Goal: Task Accomplishment & Management: Use online tool/utility

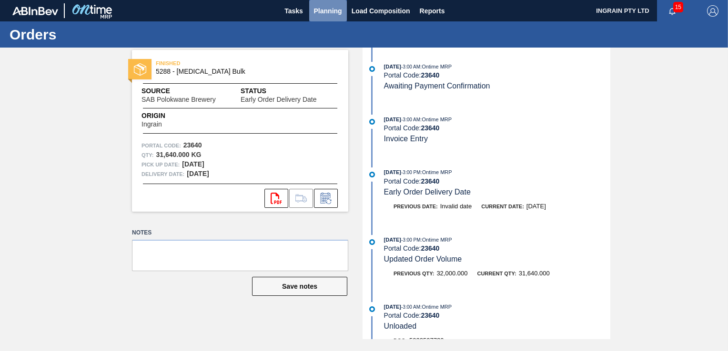
click at [335, 10] on span "Planning" at bounding box center [328, 10] width 28 height 11
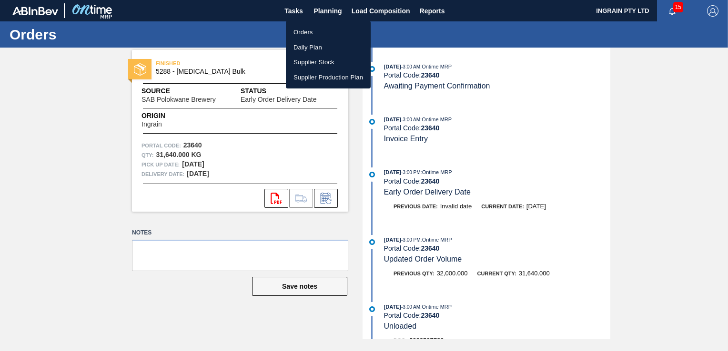
click at [310, 29] on li "Orders" at bounding box center [328, 32] width 85 height 15
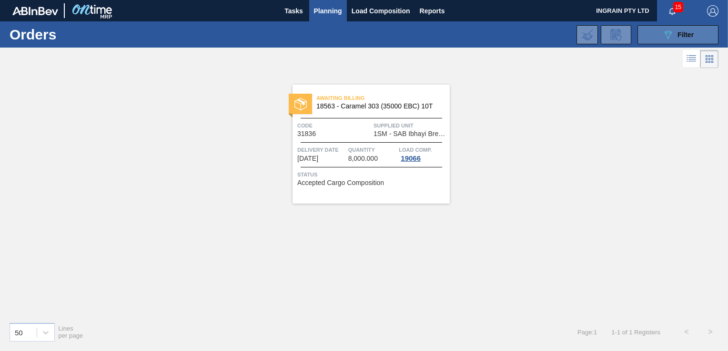
click at [652, 35] on button "089F7B8B-B2A5-4AFE-B5C0-19BA573D28AC Filter" at bounding box center [677, 34] width 81 height 19
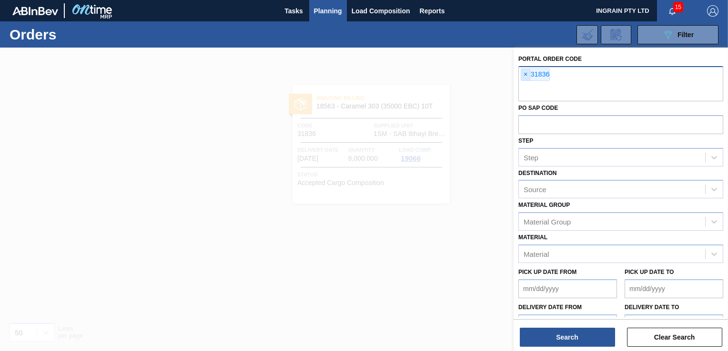
click at [522, 74] on span "×" at bounding box center [525, 74] width 9 height 11
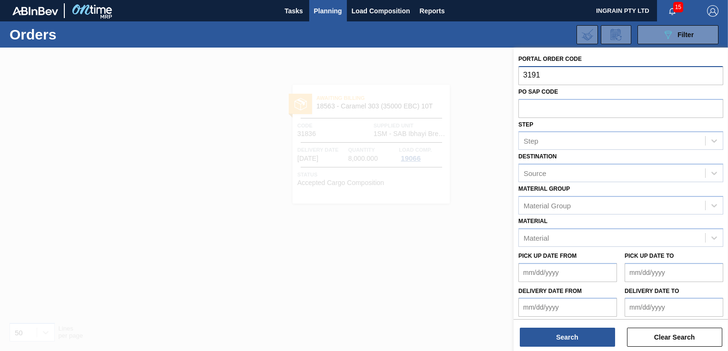
type input "31915"
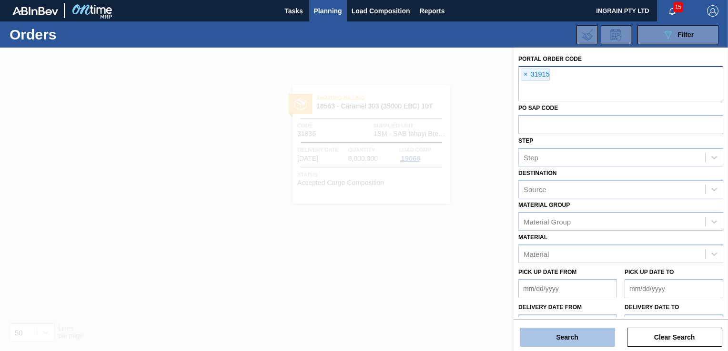
click at [574, 340] on button "Search" at bounding box center [566, 337] width 95 height 19
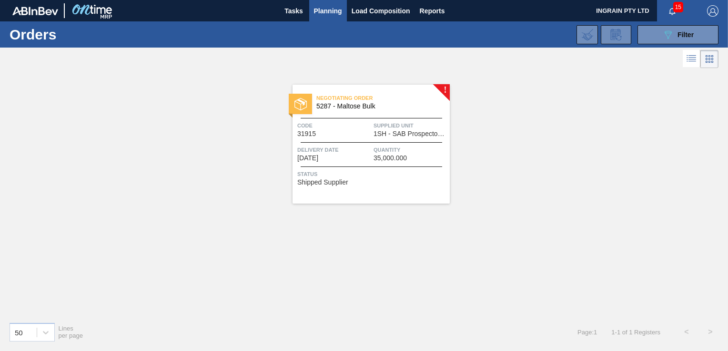
click at [398, 132] on span "1SH - SAB Prospecton Brewery" at bounding box center [410, 133] width 74 height 7
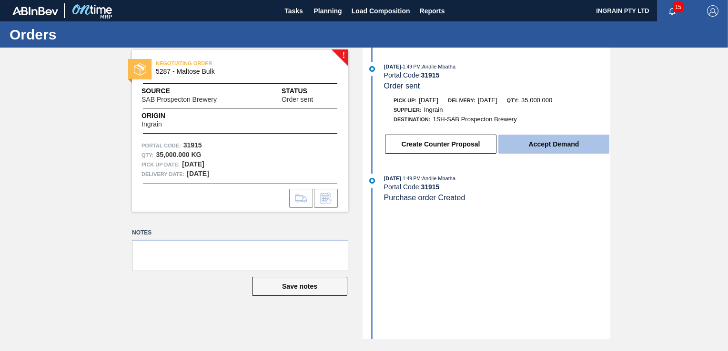
click at [554, 143] on button "Accept Demand" at bounding box center [553, 144] width 111 height 19
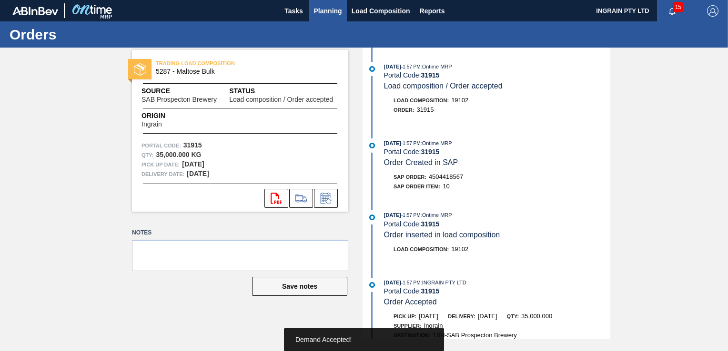
click at [329, 5] on span "Planning" at bounding box center [328, 10] width 28 height 11
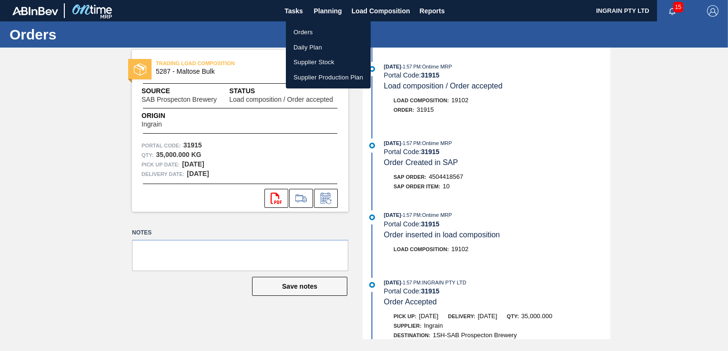
click at [304, 32] on li "Orders" at bounding box center [328, 32] width 85 height 15
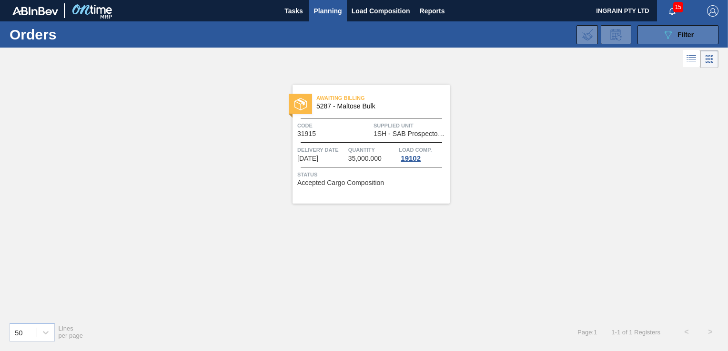
click at [655, 38] on button "089F7B8B-B2A5-4AFE-B5C0-19BA573D28AC Filter" at bounding box center [677, 34] width 81 height 19
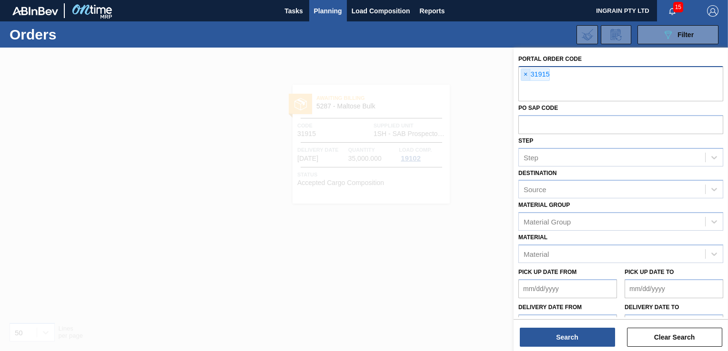
click at [522, 72] on span "×" at bounding box center [525, 74] width 9 height 11
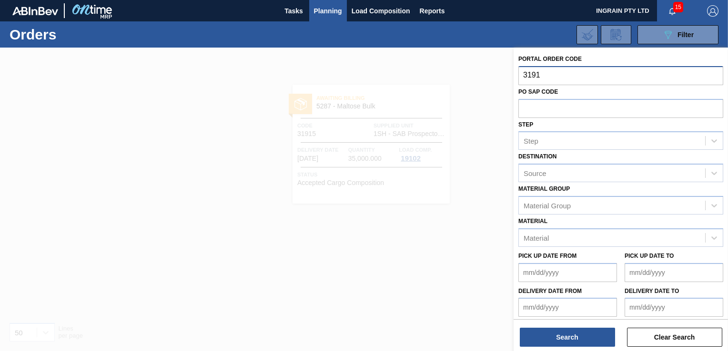
type input "31917"
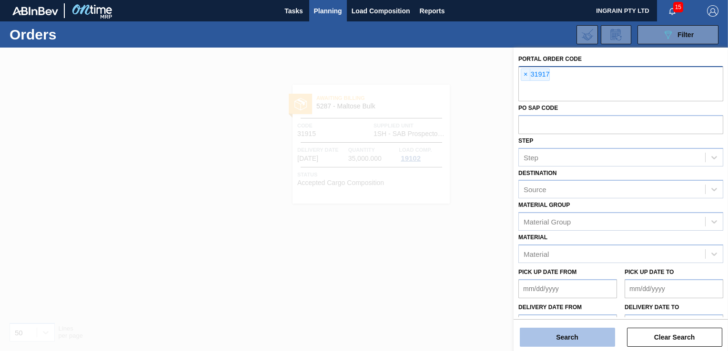
click at [574, 335] on button "Search" at bounding box center [566, 337] width 95 height 19
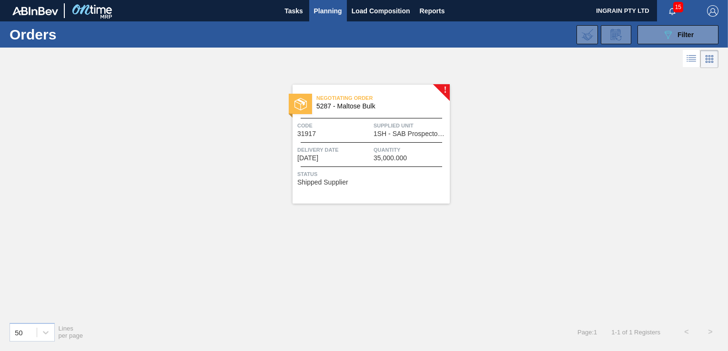
click at [388, 126] on span "Supplied Unit" at bounding box center [410, 126] width 74 height 10
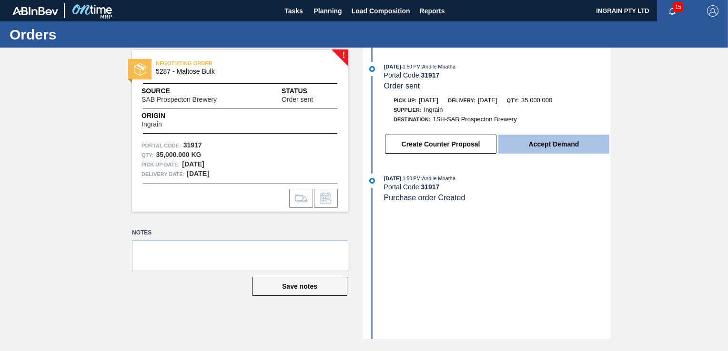
click at [554, 143] on button "Accept Demand" at bounding box center [553, 144] width 111 height 19
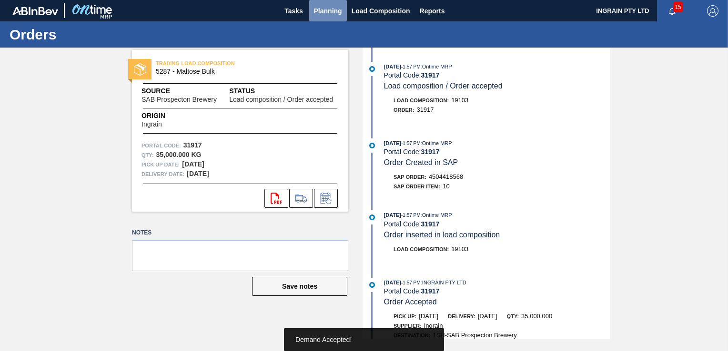
click at [320, 9] on span "Planning" at bounding box center [328, 10] width 28 height 11
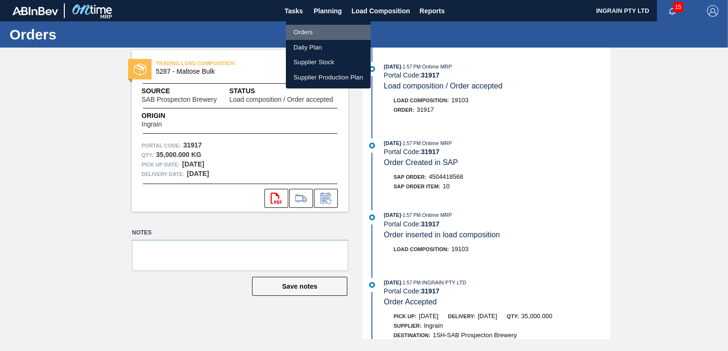
click at [312, 28] on li "Orders" at bounding box center [328, 32] width 85 height 15
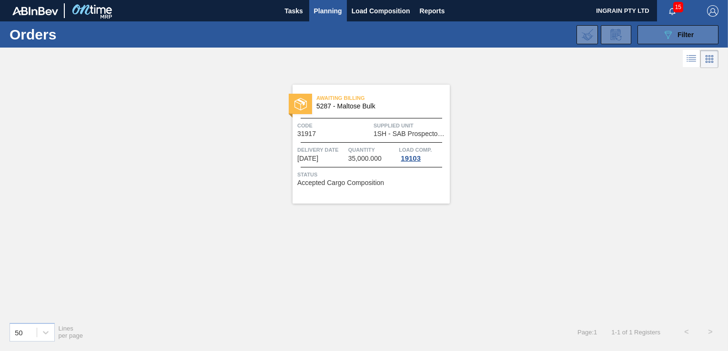
click at [660, 35] on button "089F7B8B-B2A5-4AFE-B5C0-19BA573D28AC Filter" at bounding box center [677, 34] width 81 height 19
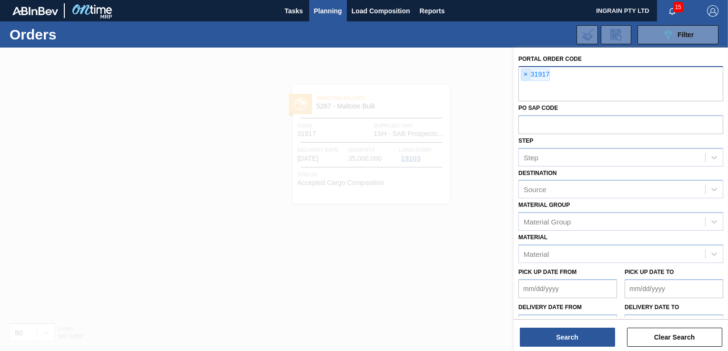
click at [521, 74] on span "×" at bounding box center [525, 74] width 9 height 11
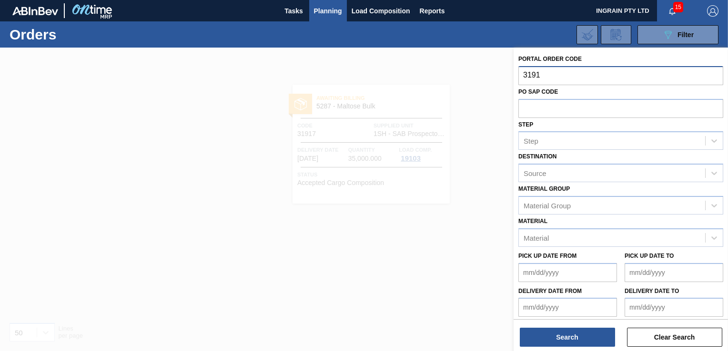
type input "31918"
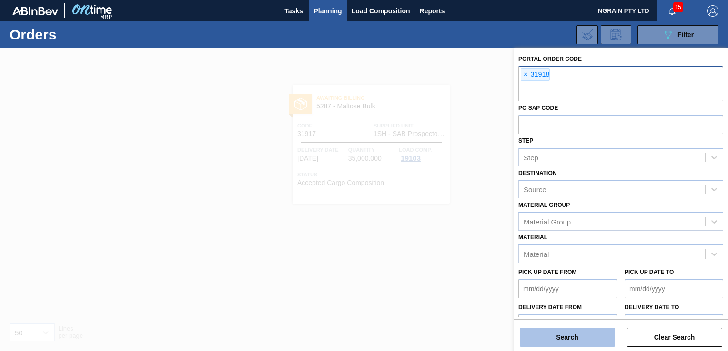
click at [561, 336] on button "Search" at bounding box center [566, 337] width 95 height 19
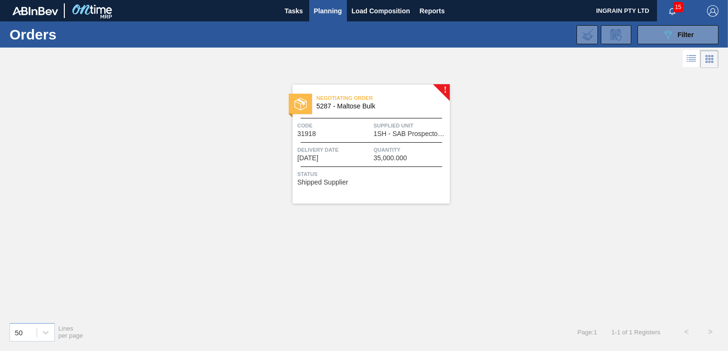
click at [352, 130] on div "Code 31918" at bounding box center [334, 129] width 74 height 17
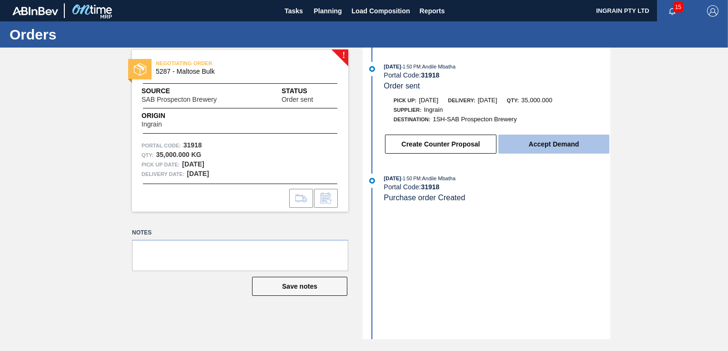
click at [550, 144] on button "Accept Demand" at bounding box center [553, 144] width 111 height 19
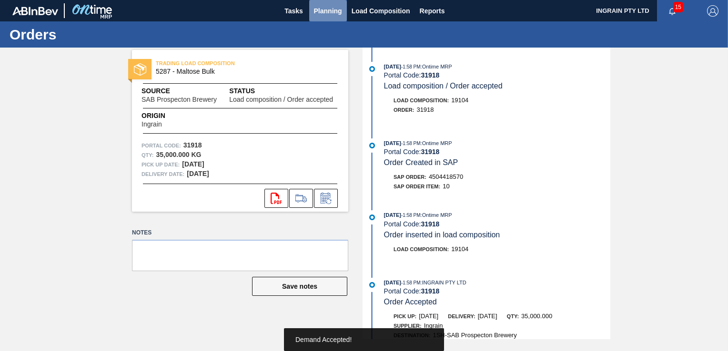
click at [329, 10] on span "Planning" at bounding box center [328, 10] width 28 height 11
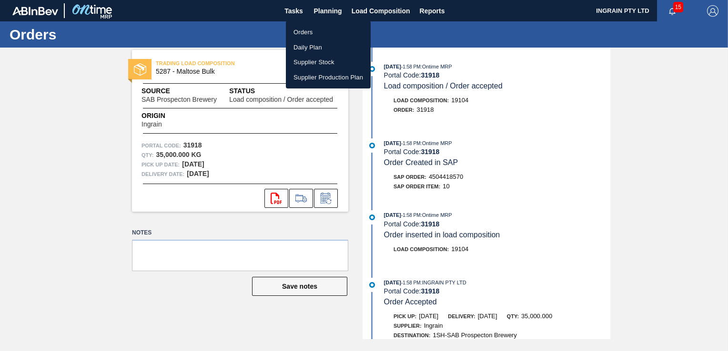
click at [312, 29] on li "Orders" at bounding box center [328, 32] width 85 height 15
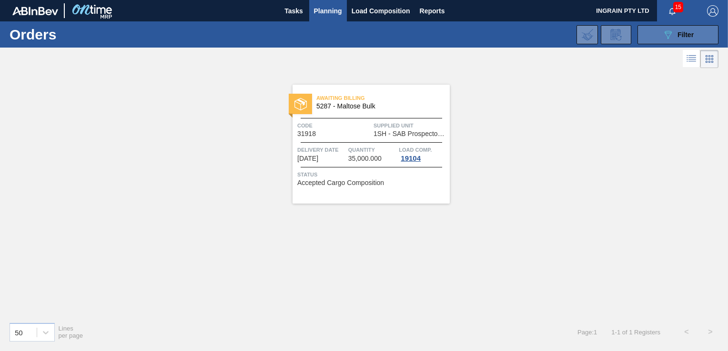
click at [669, 33] on icon "089F7B8B-B2A5-4AFE-B5C0-19BA573D28AC" at bounding box center [667, 34] width 11 height 11
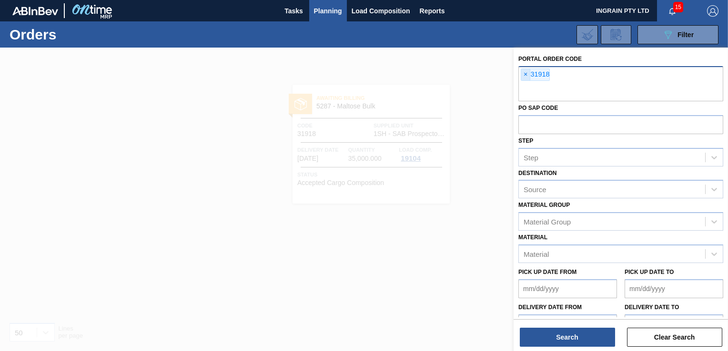
click at [526, 75] on span "×" at bounding box center [525, 74] width 9 height 11
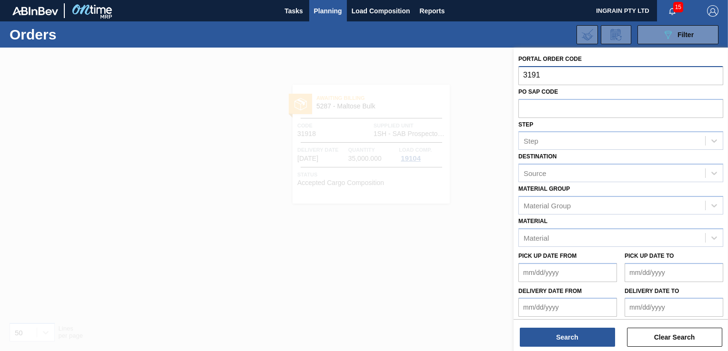
type input "31919"
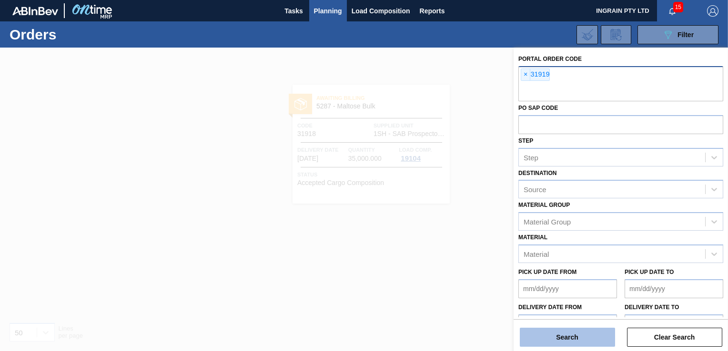
click at [548, 336] on button "Search" at bounding box center [566, 337] width 95 height 19
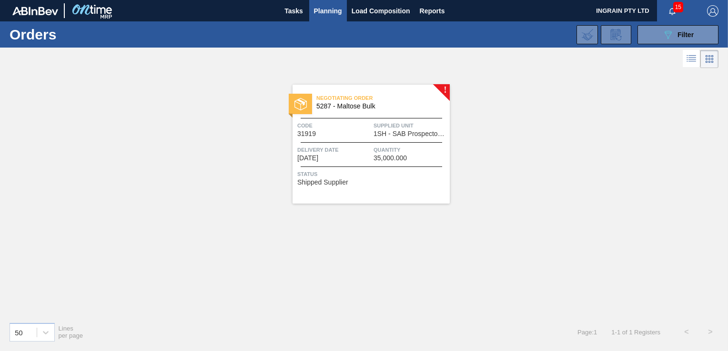
click at [334, 155] on div "Delivery Date [DATE]" at bounding box center [334, 153] width 74 height 17
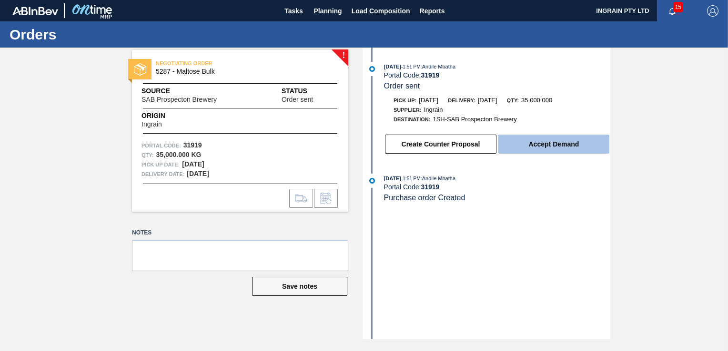
click at [526, 147] on button "Accept Demand" at bounding box center [553, 144] width 111 height 19
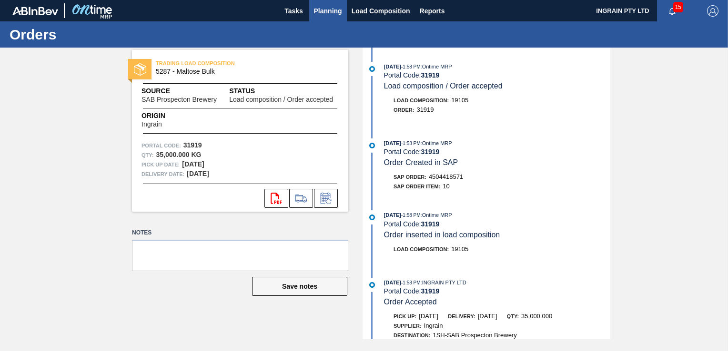
click at [329, 7] on span "Planning" at bounding box center [328, 10] width 28 height 11
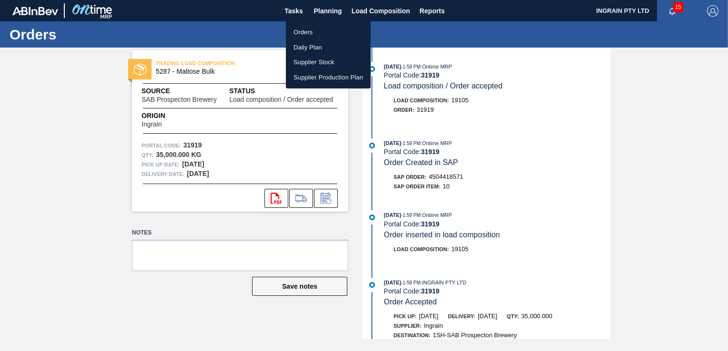
drag, startPoint x: 318, startPoint y: 30, endPoint x: 406, endPoint y: 32, distance: 87.6
click at [318, 30] on li "Orders" at bounding box center [328, 32] width 85 height 15
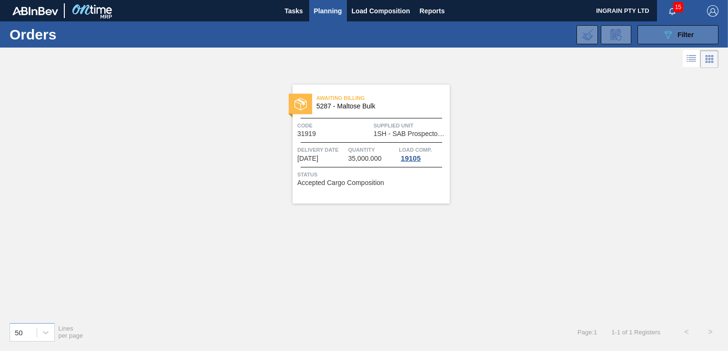
click at [657, 35] on button "089F7B8B-B2A5-4AFE-B5C0-19BA573D28AC Filter" at bounding box center [677, 34] width 81 height 19
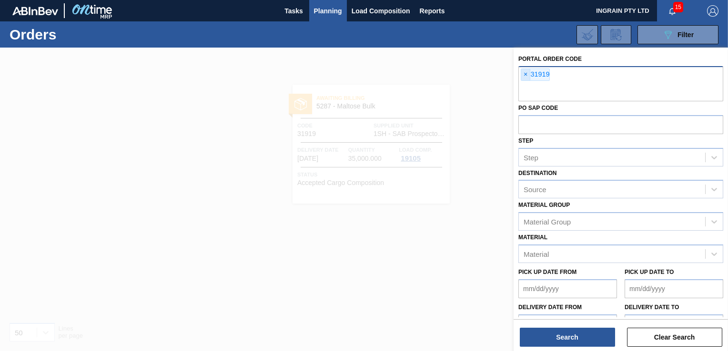
click at [522, 75] on span "×" at bounding box center [525, 74] width 9 height 11
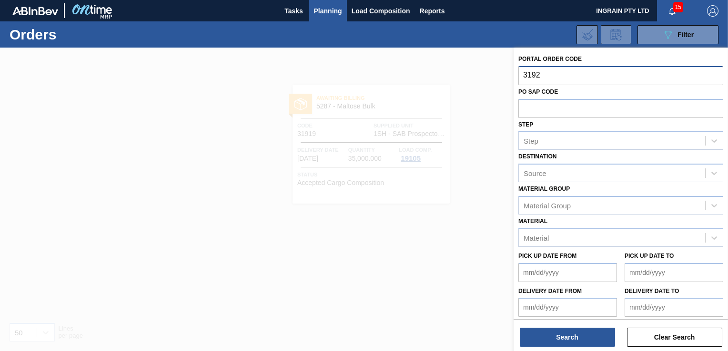
type input "31922"
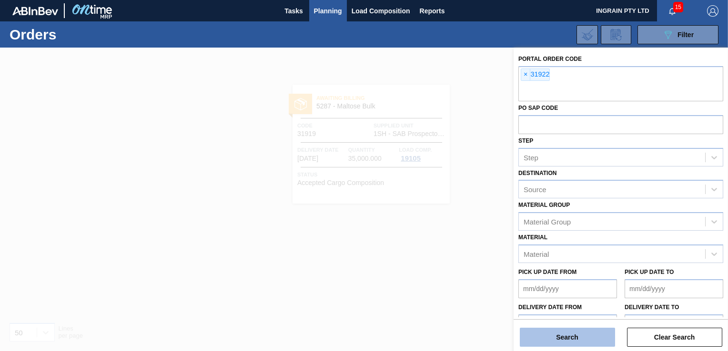
click at [591, 334] on button "Search" at bounding box center [566, 337] width 95 height 19
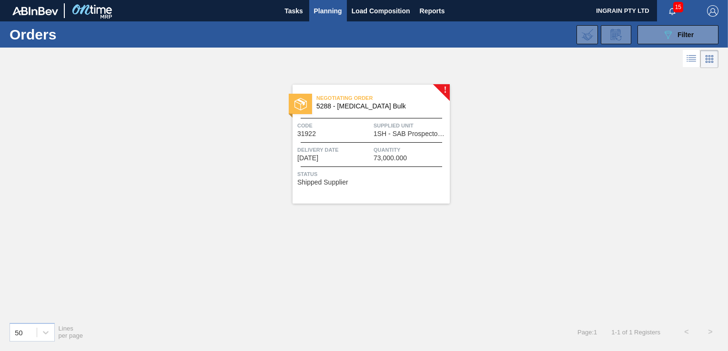
click at [410, 130] on span "Supplied Unit" at bounding box center [410, 126] width 74 height 10
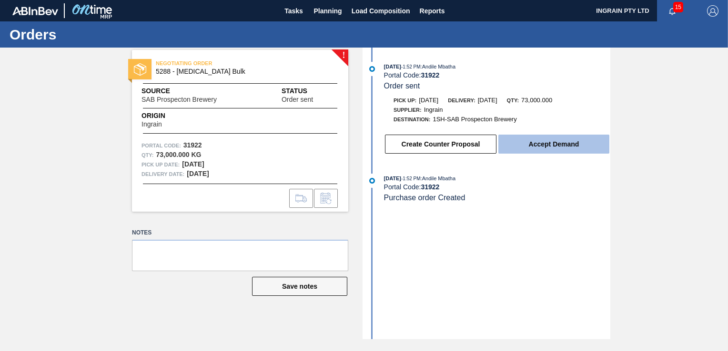
click at [528, 143] on button "Accept Demand" at bounding box center [553, 144] width 111 height 19
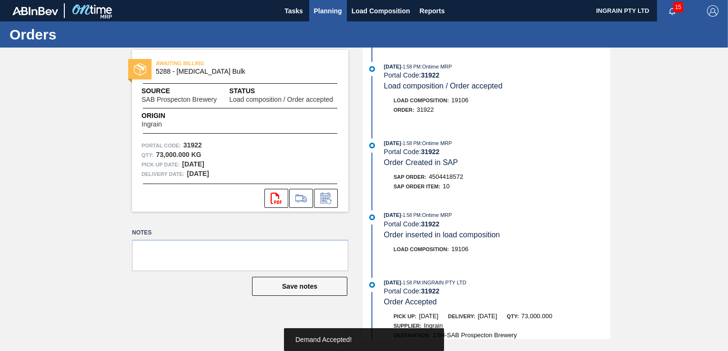
click at [325, 14] on span "Planning" at bounding box center [328, 10] width 28 height 11
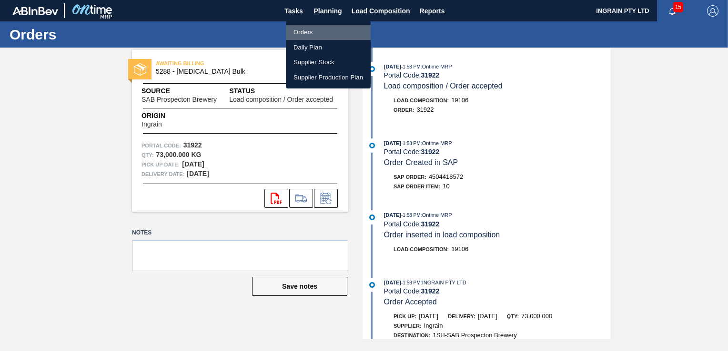
click at [309, 28] on li "Orders" at bounding box center [328, 32] width 85 height 15
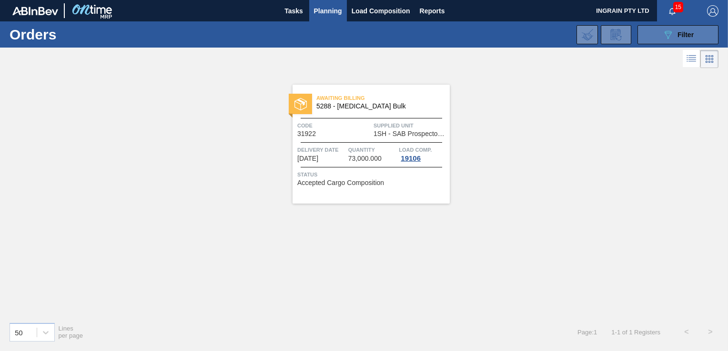
click at [665, 35] on icon "089F7B8B-B2A5-4AFE-B5C0-19BA573D28AC" at bounding box center [667, 34] width 11 height 11
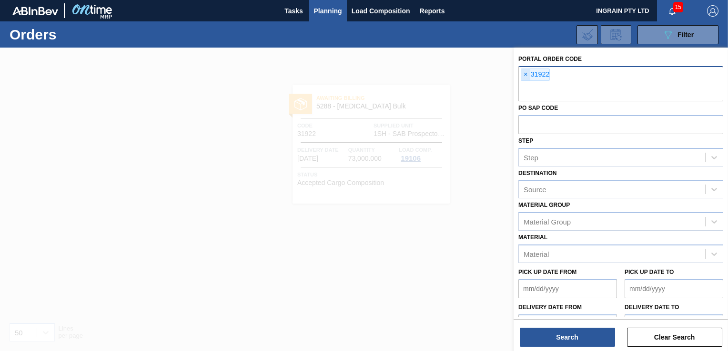
click at [526, 76] on span "×" at bounding box center [525, 74] width 9 height 11
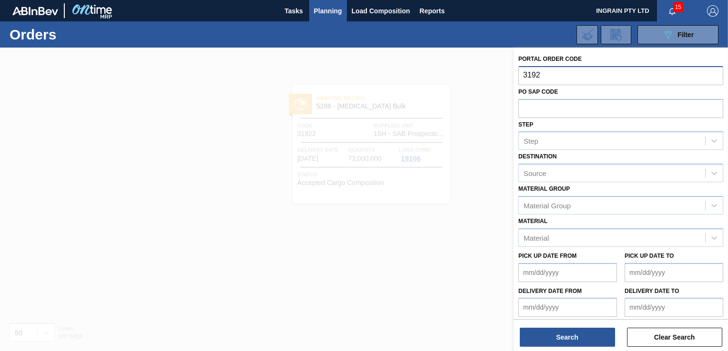
type input "31923"
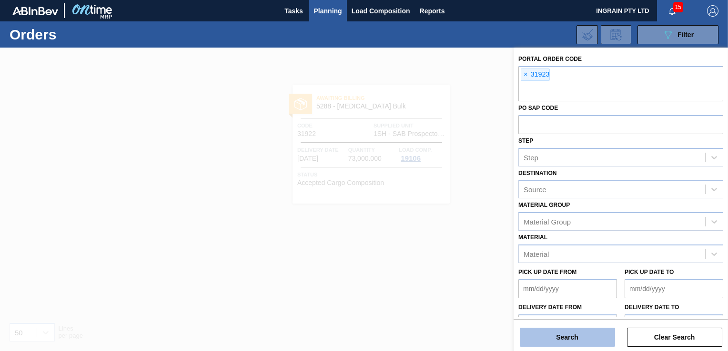
click at [579, 336] on button "Search" at bounding box center [566, 337] width 95 height 19
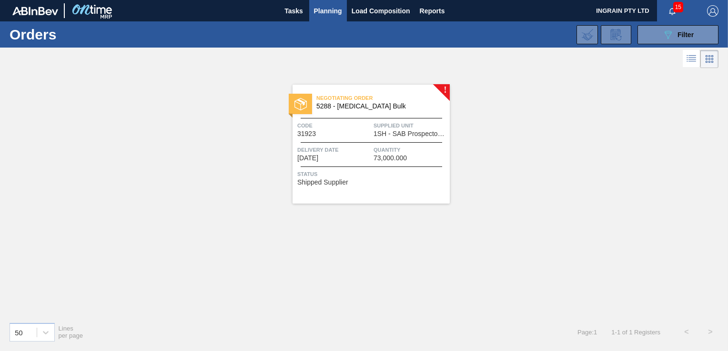
click at [375, 148] on span "Quantity" at bounding box center [410, 150] width 74 height 10
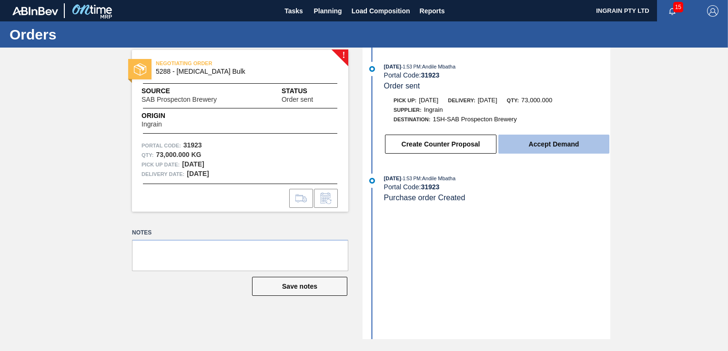
click at [528, 144] on button "Accept Demand" at bounding box center [553, 144] width 111 height 19
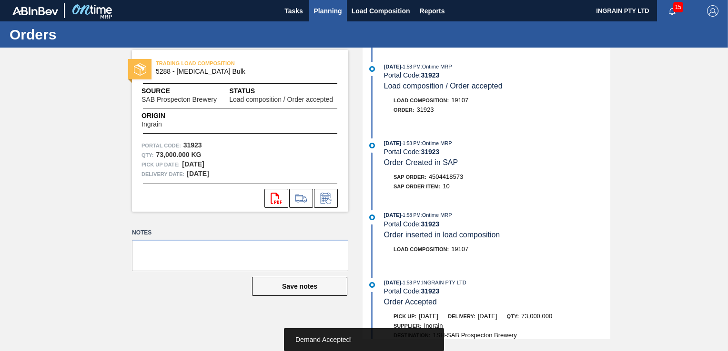
click at [323, 10] on span "Planning" at bounding box center [328, 10] width 28 height 11
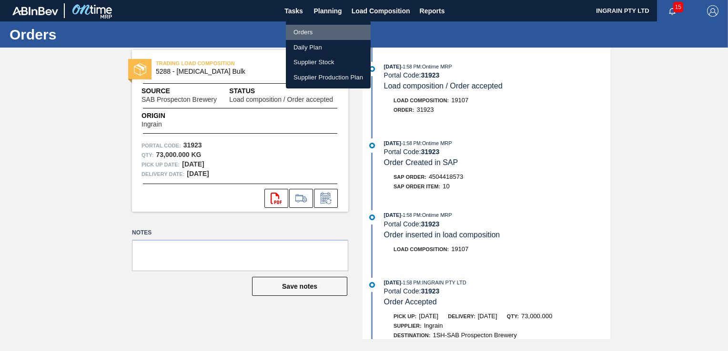
click at [320, 30] on li "Orders" at bounding box center [328, 32] width 85 height 15
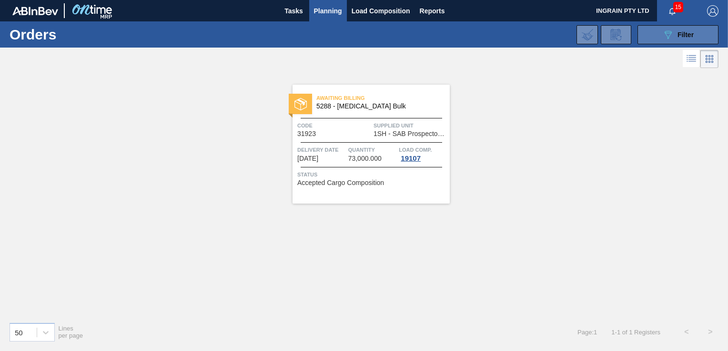
click at [672, 39] on icon "089F7B8B-B2A5-4AFE-B5C0-19BA573D28AC" at bounding box center [667, 34] width 11 height 11
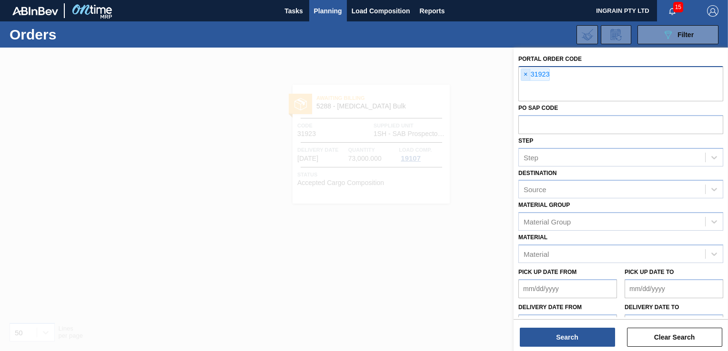
click at [526, 74] on span "×" at bounding box center [525, 74] width 9 height 11
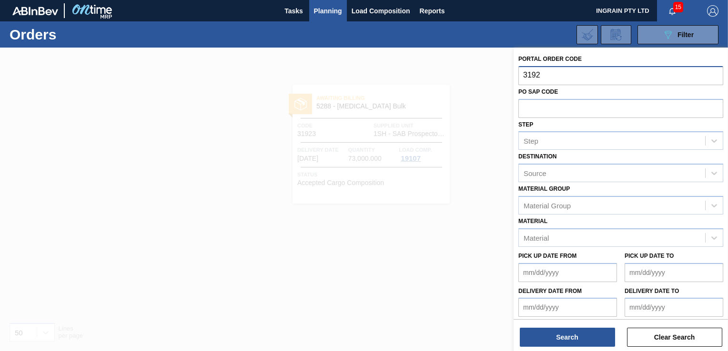
type input "31924"
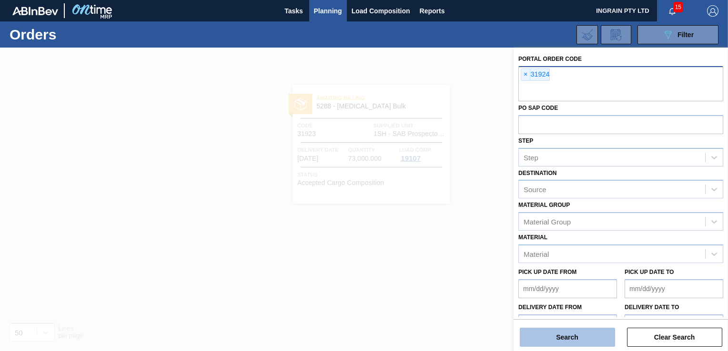
click at [554, 334] on button "Search" at bounding box center [566, 337] width 95 height 19
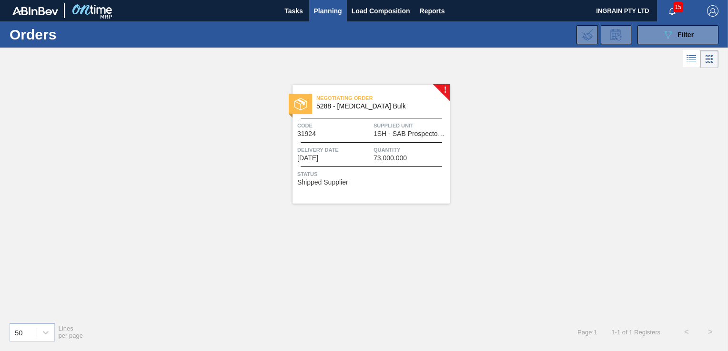
click at [367, 122] on span "Code" at bounding box center [334, 126] width 74 height 10
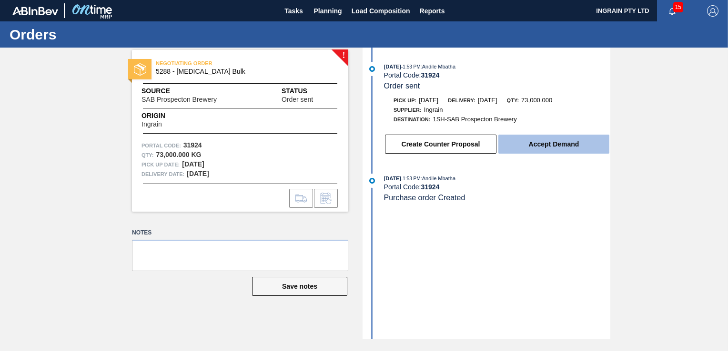
click at [567, 143] on button "Accept Demand" at bounding box center [553, 144] width 111 height 19
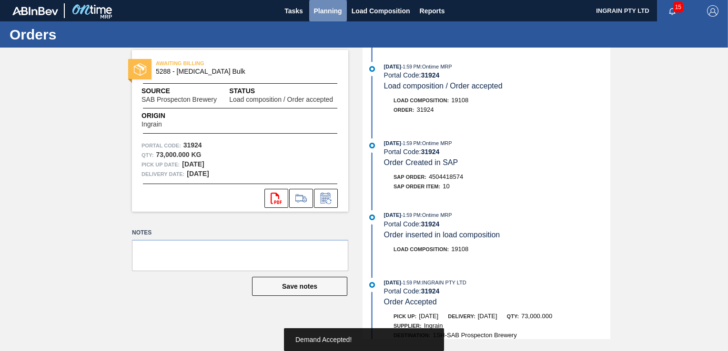
click at [328, 10] on span "Planning" at bounding box center [328, 10] width 28 height 11
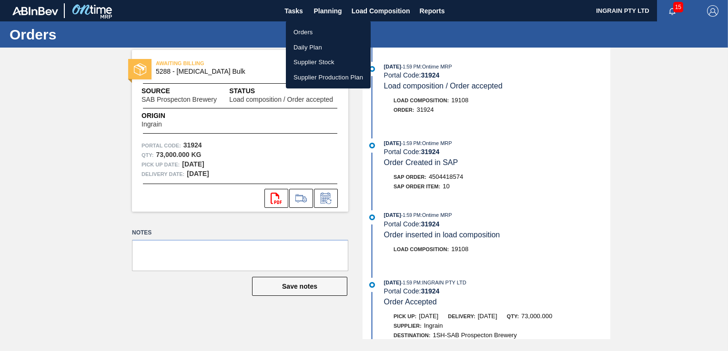
click at [312, 34] on li "Orders" at bounding box center [328, 32] width 85 height 15
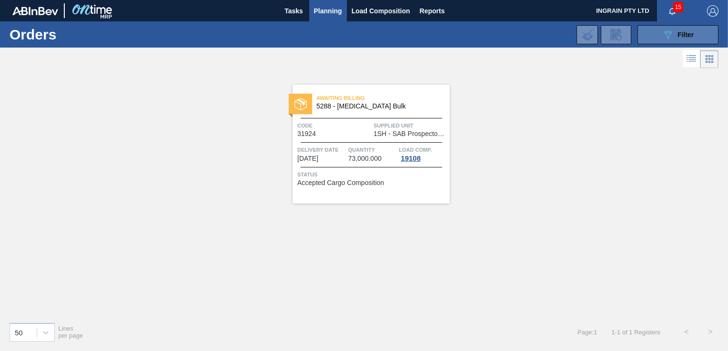
click at [672, 43] on button "089F7B8B-B2A5-4AFE-B5C0-19BA573D28AC Filter" at bounding box center [677, 34] width 81 height 19
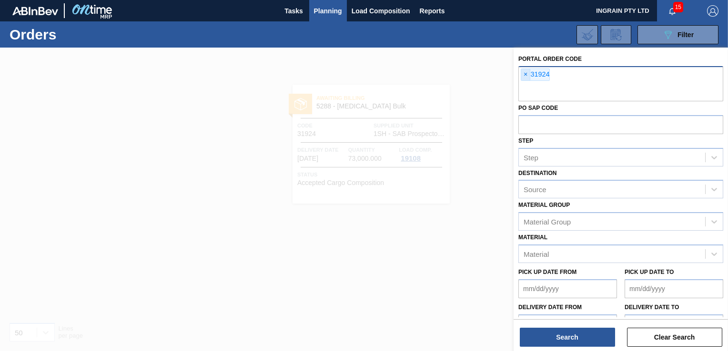
click at [527, 76] on span "×" at bounding box center [525, 74] width 9 height 11
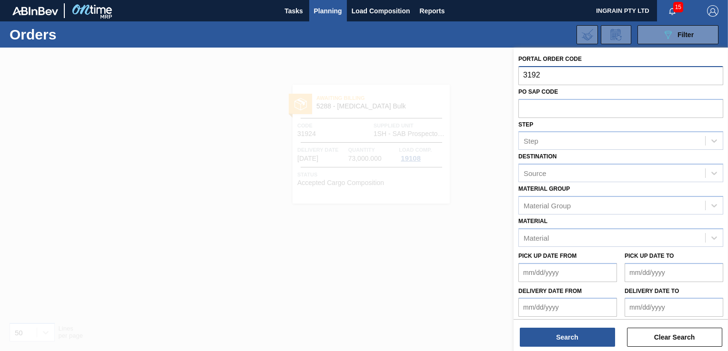
type input "31925"
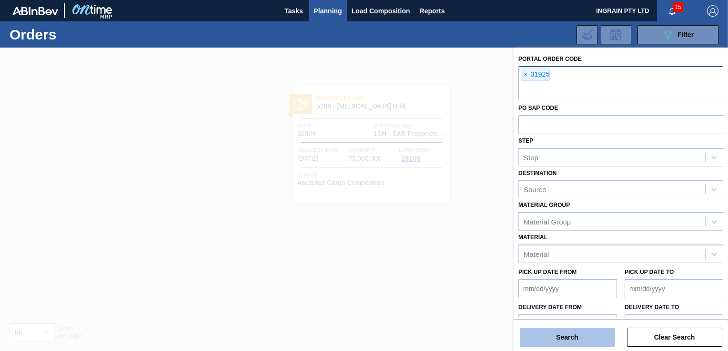
click at [575, 332] on button "Search" at bounding box center [566, 337] width 95 height 19
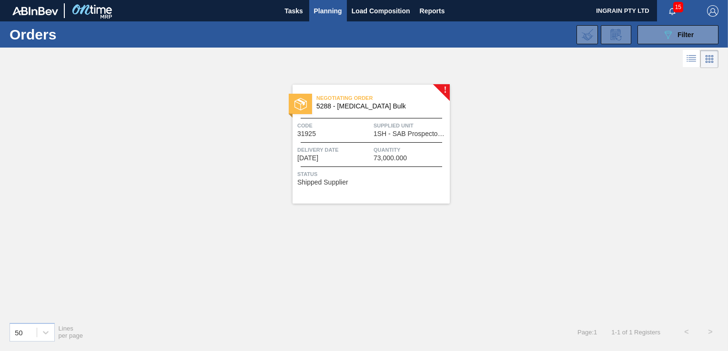
click at [404, 133] on span "1SH - SAB Prospecton Brewery" at bounding box center [410, 133] width 74 height 7
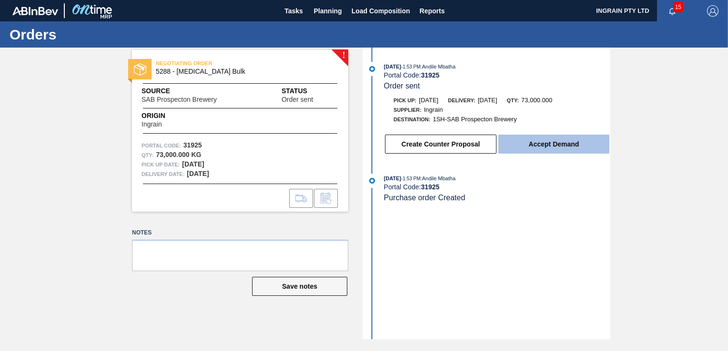
click at [546, 149] on button "Accept Demand" at bounding box center [553, 144] width 111 height 19
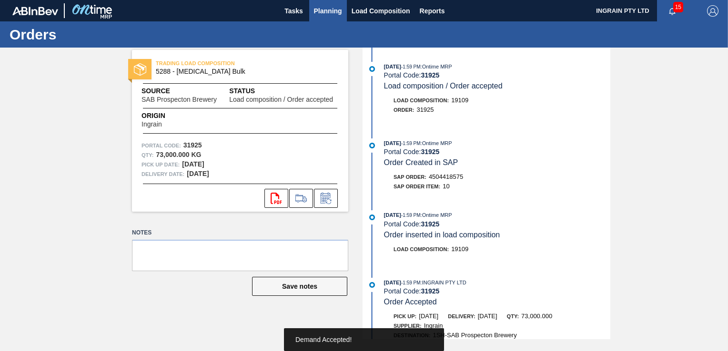
click at [319, 11] on span "Planning" at bounding box center [328, 10] width 28 height 11
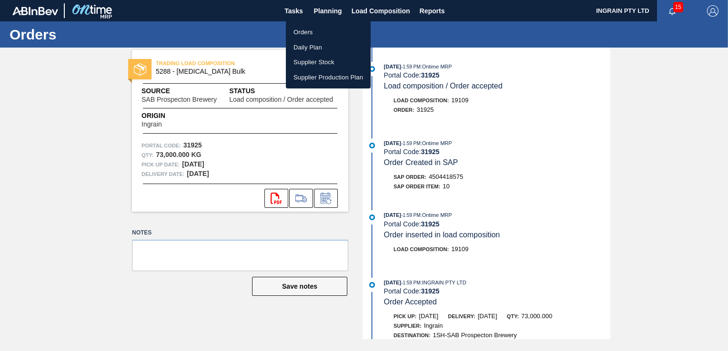
click at [298, 33] on li "Orders" at bounding box center [328, 32] width 85 height 15
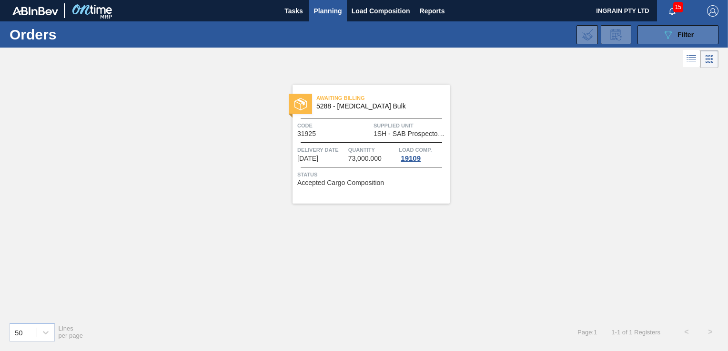
click at [676, 38] on div "089F7B8B-B2A5-4AFE-B5C0-19BA573D28AC Filter" at bounding box center [677, 34] width 31 height 11
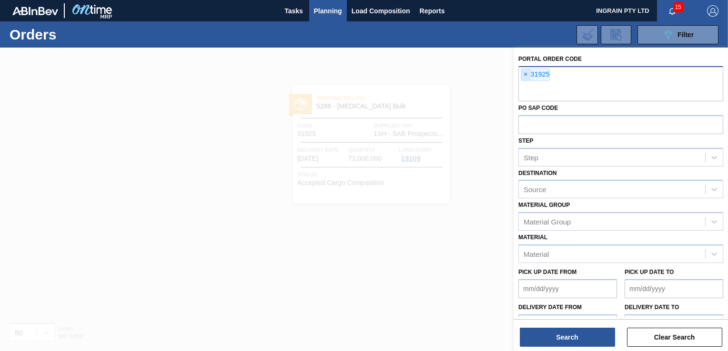
click at [525, 76] on span "×" at bounding box center [525, 74] width 9 height 11
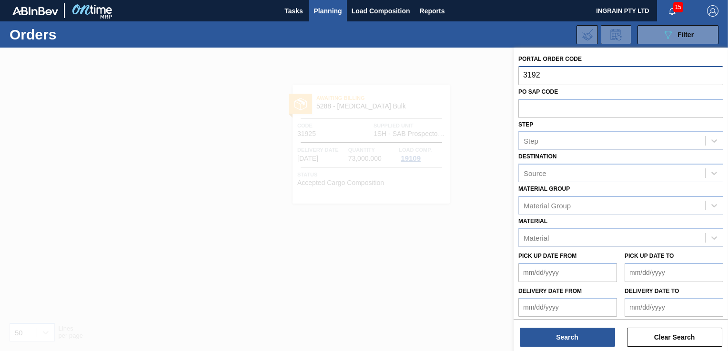
type input "31926"
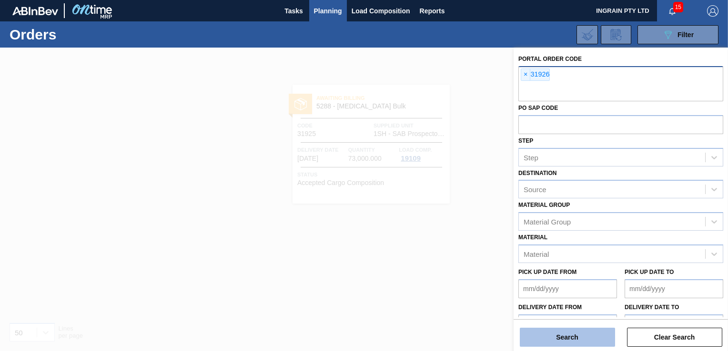
click at [566, 335] on button "Search" at bounding box center [566, 337] width 95 height 19
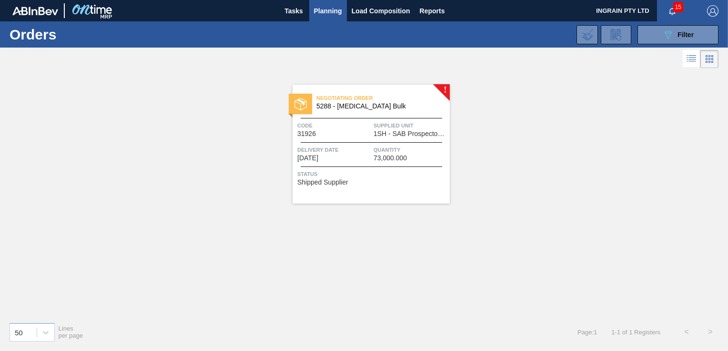
click at [412, 126] on span "Supplied Unit" at bounding box center [410, 126] width 74 height 10
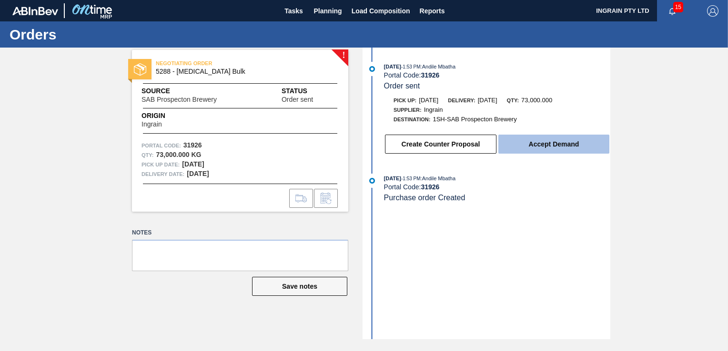
click at [535, 145] on button "Accept Demand" at bounding box center [553, 144] width 111 height 19
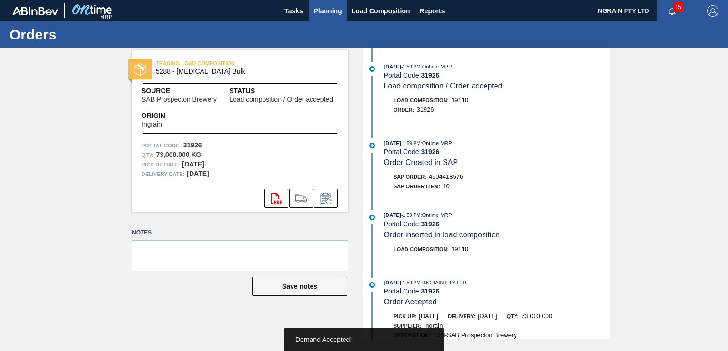
click at [327, 4] on button "Planning" at bounding box center [328, 10] width 38 height 21
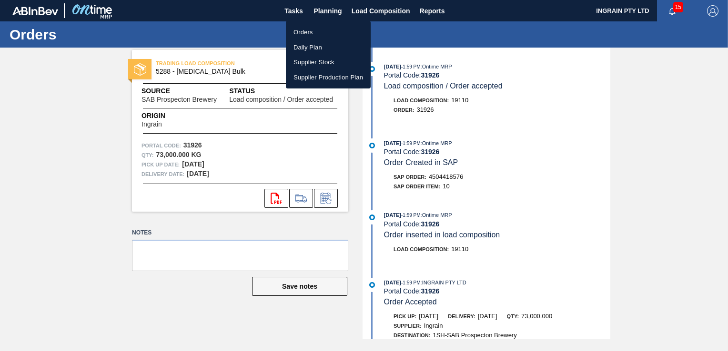
click at [297, 28] on li "Orders" at bounding box center [328, 32] width 85 height 15
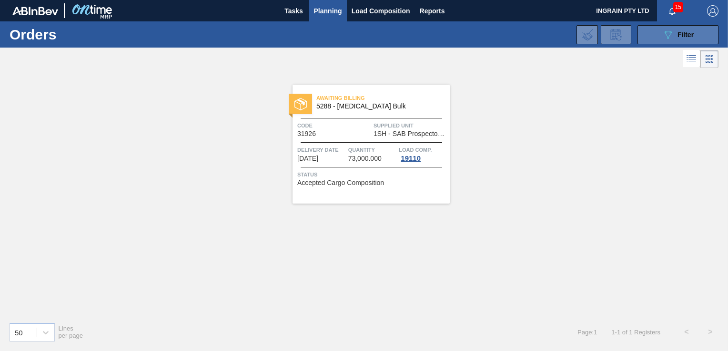
click at [656, 38] on button "089F7B8B-B2A5-4AFE-B5C0-19BA573D28AC Filter" at bounding box center [677, 34] width 81 height 19
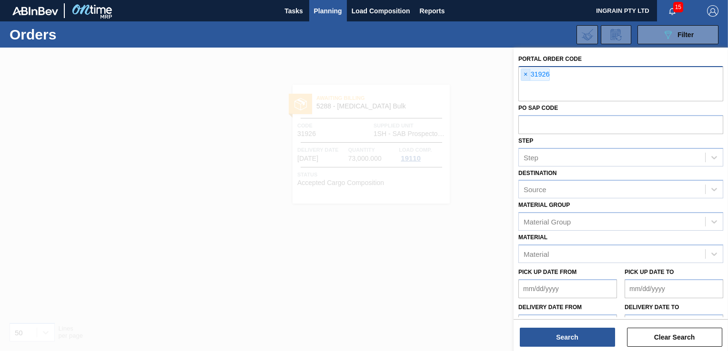
click at [526, 74] on span "×" at bounding box center [525, 74] width 9 height 11
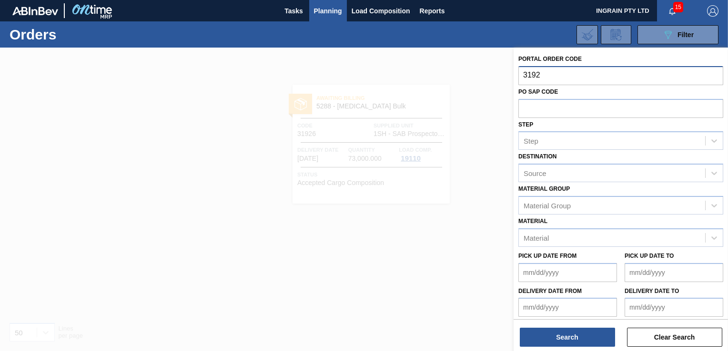
type input "31927"
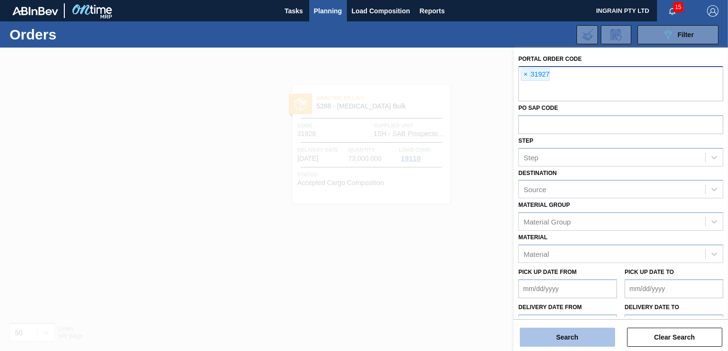
click at [567, 339] on button "Search" at bounding box center [566, 337] width 95 height 19
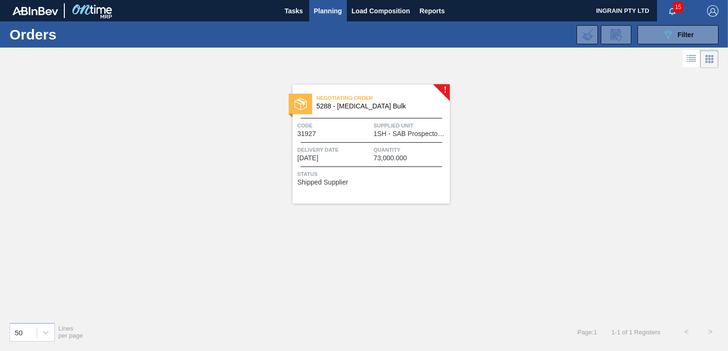
click at [394, 140] on div "Negotiating Order 5288 - [MEDICAL_DATA] Bulk Code 31927 Supplied Unit 1SH - SAB…" at bounding box center [370, 144] width 157 height 119
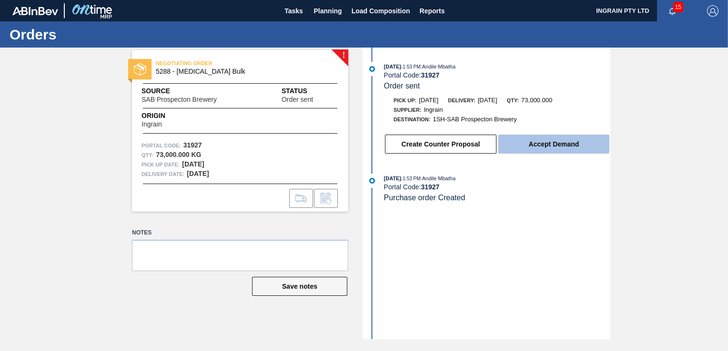
click at [542, 149] on button "Accept Demand" at bounding box center [553, 144] width 111 height 19
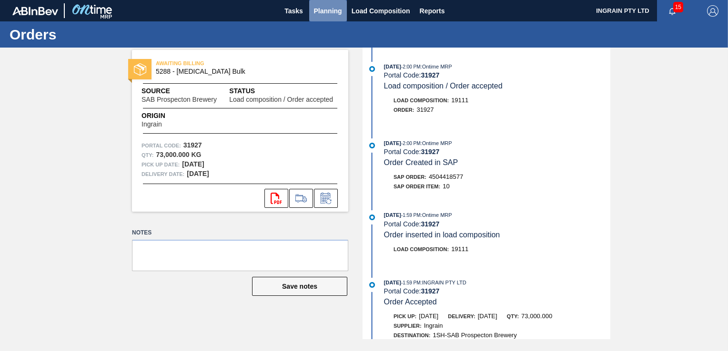
click at [315, 10] on span "Planning" at bounding box center [328, 10] width 28 height 11
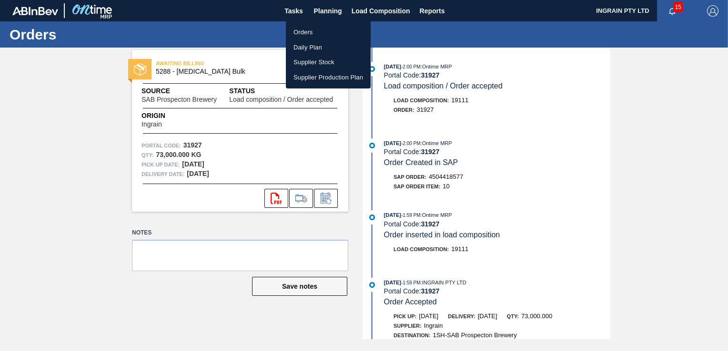
click at [306, 34] on li "Orders" at bounding box center [328, 32] width 85 height 15
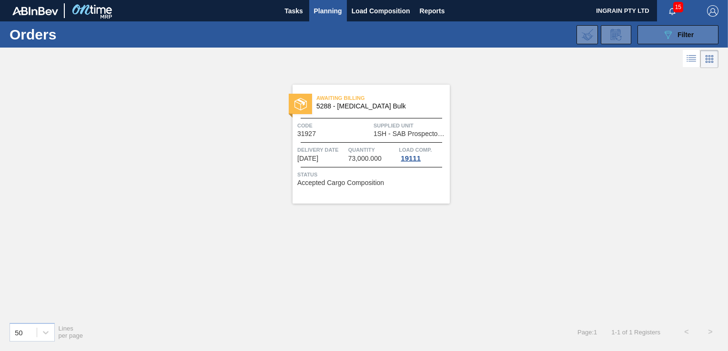
click at [675, 32] on div "089F7B8B-B2A5-4AFE-B5C0-19BA573D28AC Filter" at bounding box center [677, 34] width 31 height 11
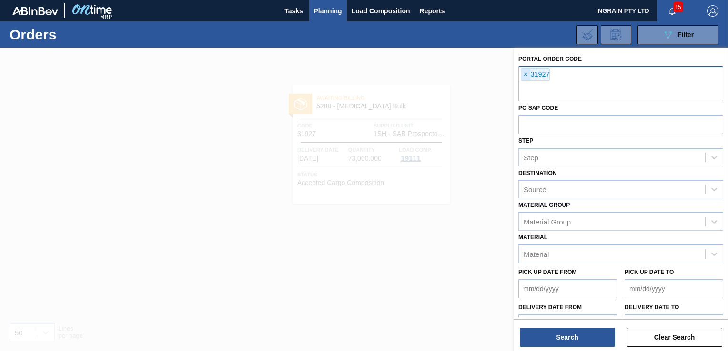
click at [528, 75] on span "×" at bounding box center [525, 74] width 9 height 11
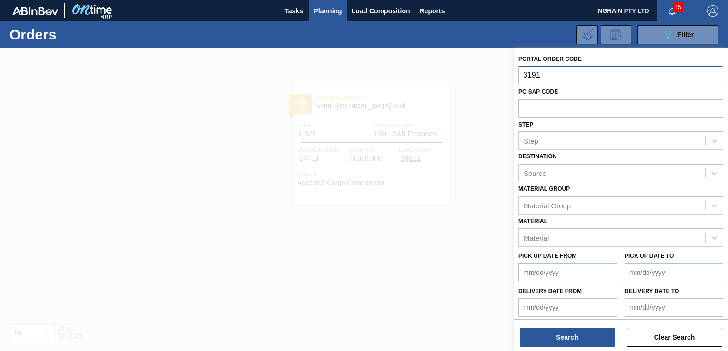
type input "31916"
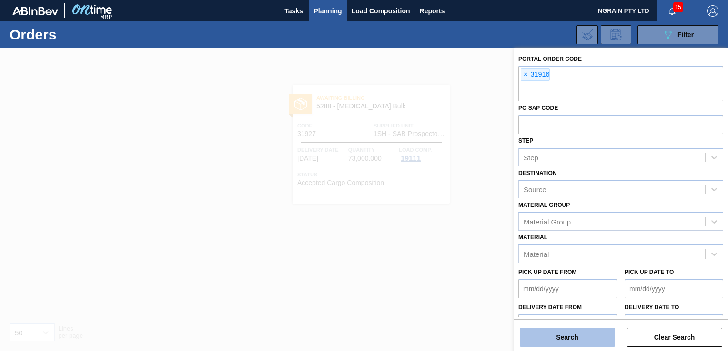
click at [546, 340] on button "Search" at bounding box center [566, 337] width 95 height 19
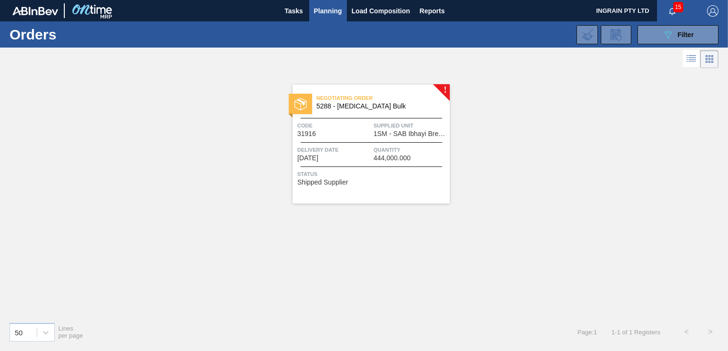
click at [337, 133] on div "Code 31916" at bounding box center [334, 129] width 74 height 17
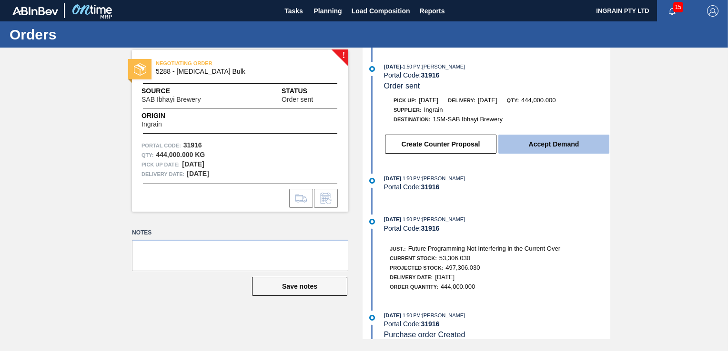
click at [537, 138] on button "Accept Demand" at bounding box center [553, 144] width 111 height 19
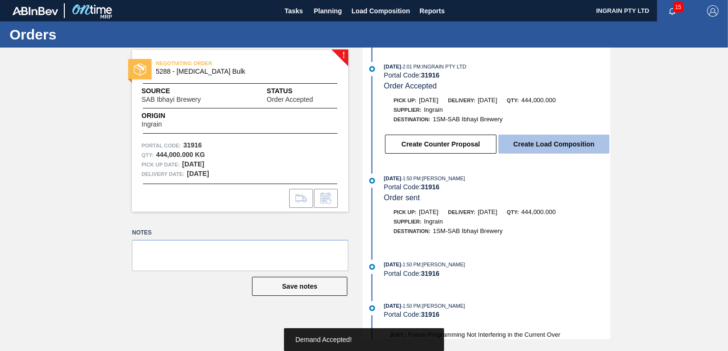
click at [540, 143] on button "Create Load Composition" at bounding box center [553, 144] width 111 height 19
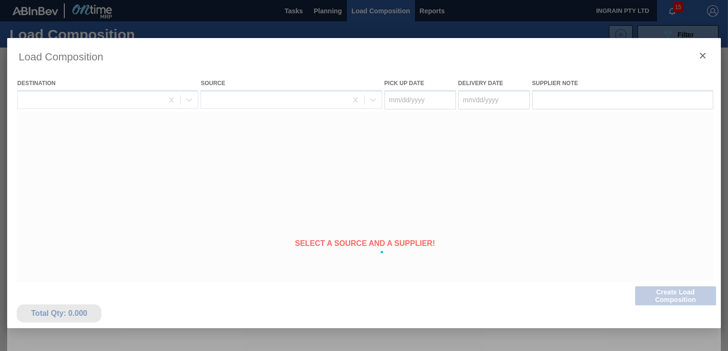
type Date "[DATE]"
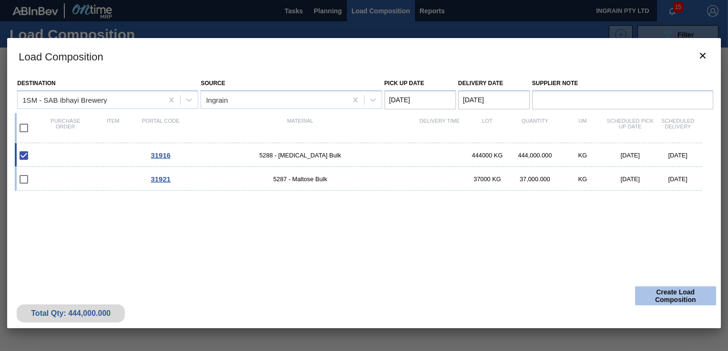
click at [669, 294] on button "Create Load Composition" at bounding box center [675, 296] width 81 height 19
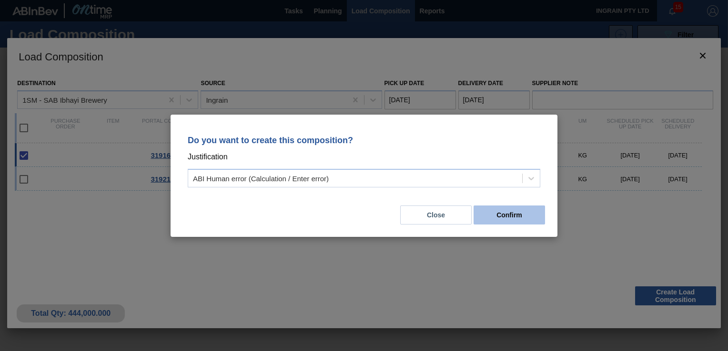
click at [526, 214] on button "Confirm" at bounding box center [508, 215] width 71 height 19
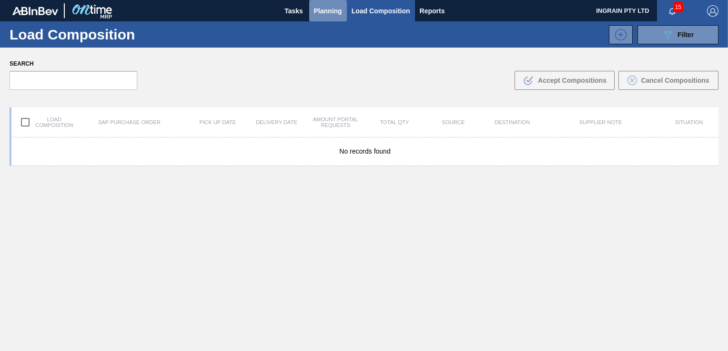
click at [321, 4] on button "Planning" at bounding box center [328, 10] width 38 height 21
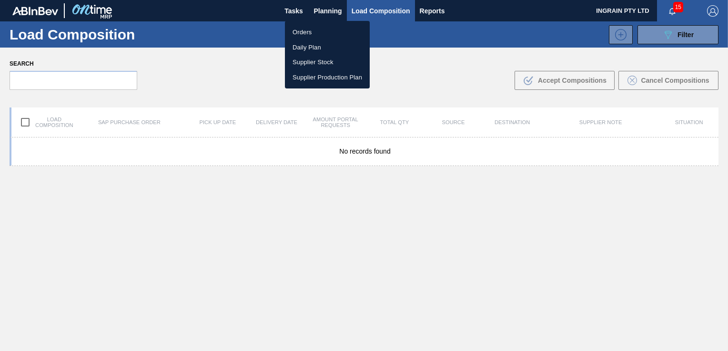
drag, startPoint x: 305, startPoint y: 30, endPoint x: 705, endPoint y: 0, distance: 400.5
click at [305, 30] on li "Orders" at bounding box center [327, 32] width 85 height 15
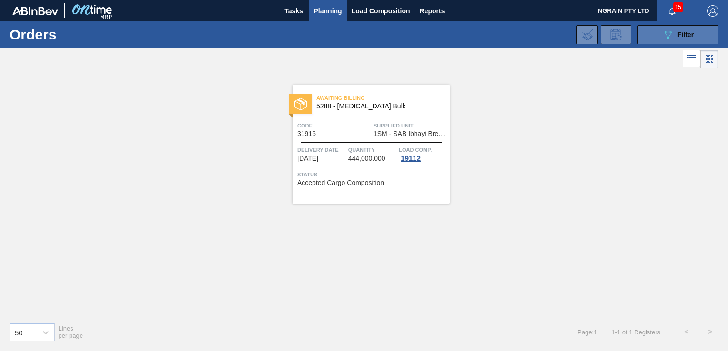
click at [679, 35] on span "Filter" at bounding box center [685, 35] width 16 height 8
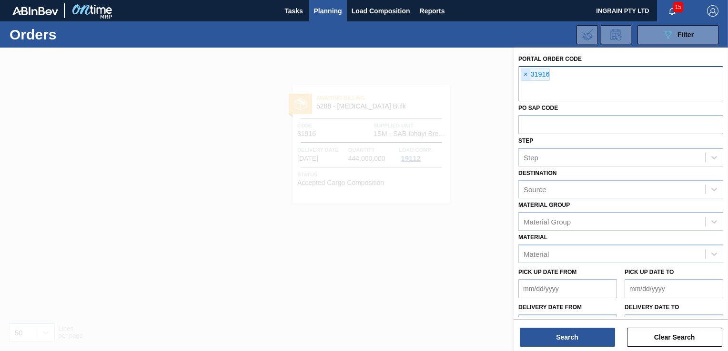
click at [524, 73] on span "×" at bounding box center [525, 74] width 9 height 11
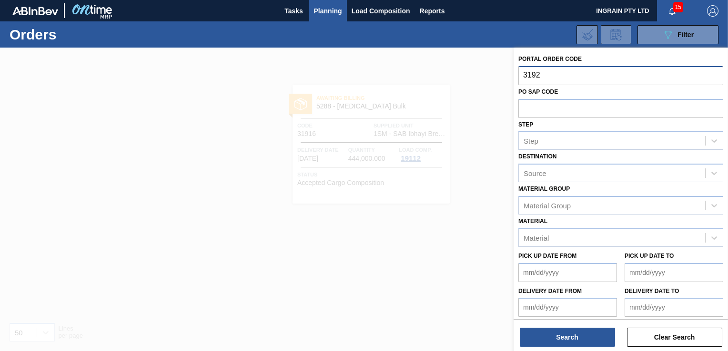
type input "31921"
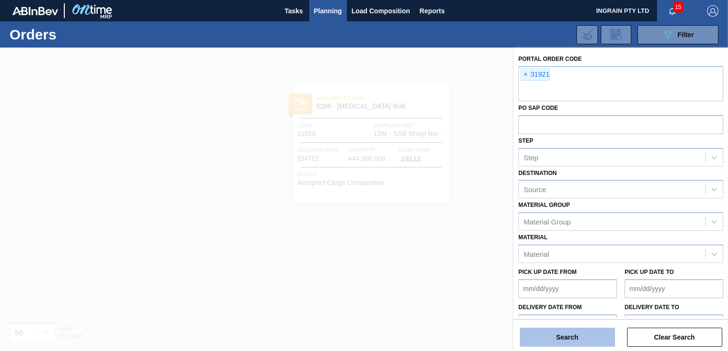
click at [548, 332] on button "Search" at bounding box center [566, 337] width 95 height 19
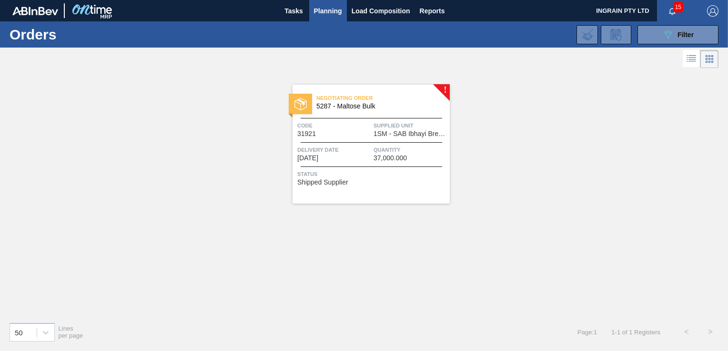
click at [398, 136] on span "1SM - SAB Ibhayi Brewery" at bounding box center [410, 133] width 74 height 7
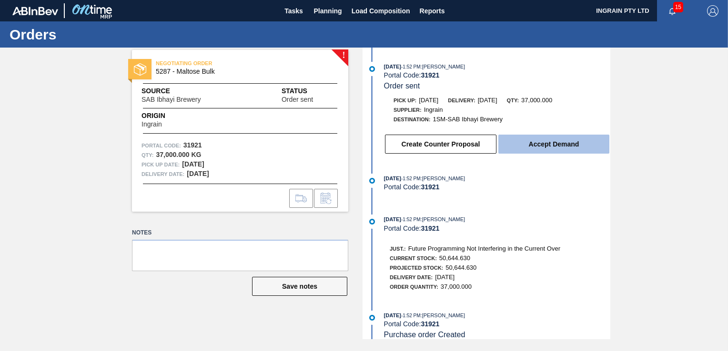
click at [533, 141] on button "Accept Demand" at bounding box center [553, 144] width 111 height 19
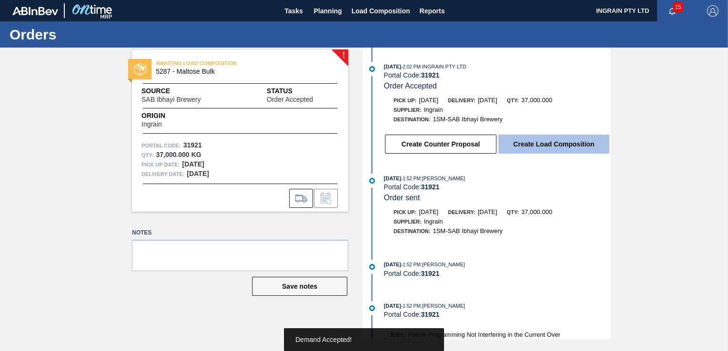
click at [535, 146] on button "Create Load Composition" at bounding box center [553, 144] width 111 height 19
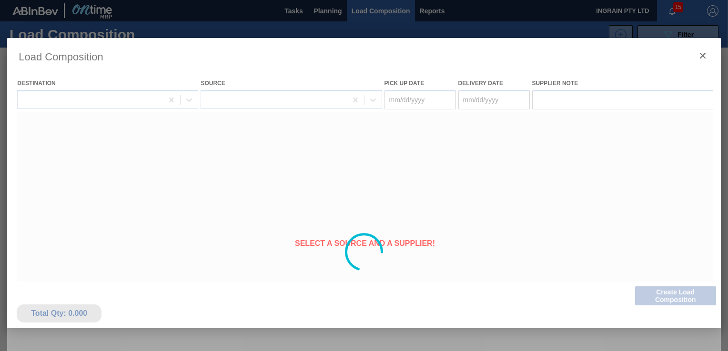
type Date "[DATE]"
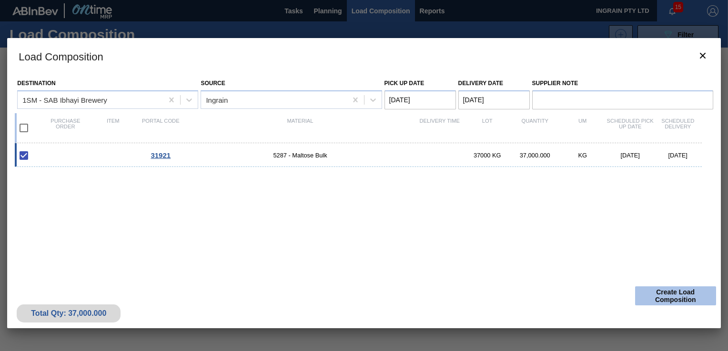
click at [672, 295] on button "Create Load Composition" at bounding box center [675, 296] width 81 height 19
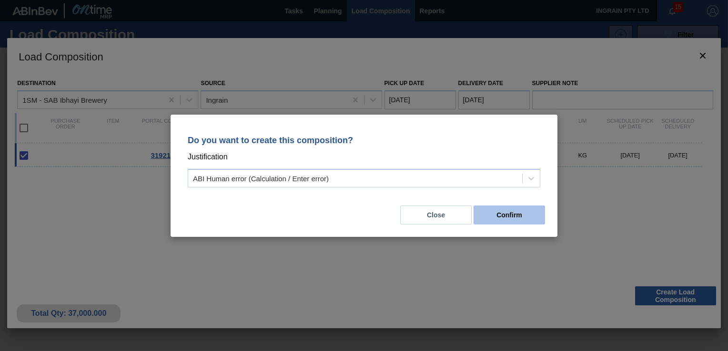
click at [518, 216] on button "Confirm" at bounding box center [508, 215] width 71 height 19
